Goal: Book appointment/travel/reservation

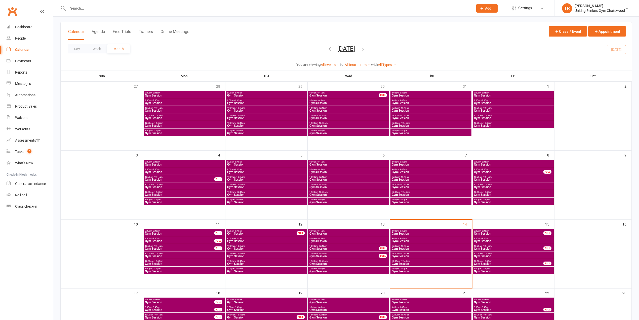
scroll to position [67, 0]
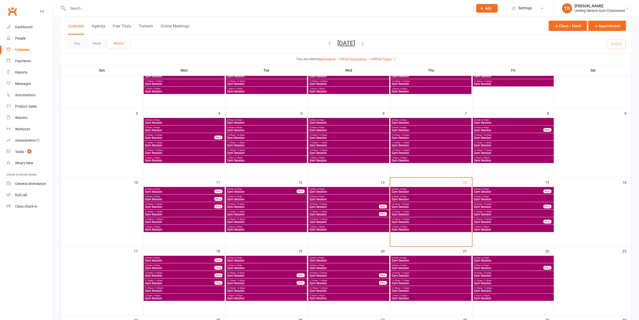
click at [414, 229] on span "Gym Session" at bounding box center [431, 229] width 79 height 3
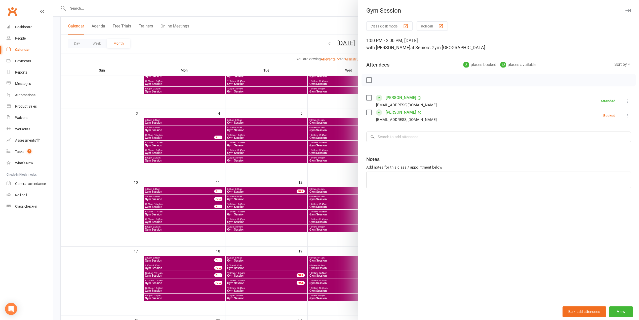
click at [293, 38] on div at bounding box center [346, 160] width 586 height 320
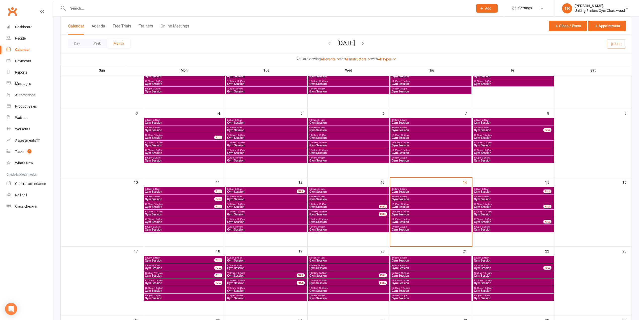
click at [432, 226] on span "1:00pm - 2:00pm" at bounding box center [431, 227] width 79 height 2
